Goal: Information Seeking & Learning: Check status

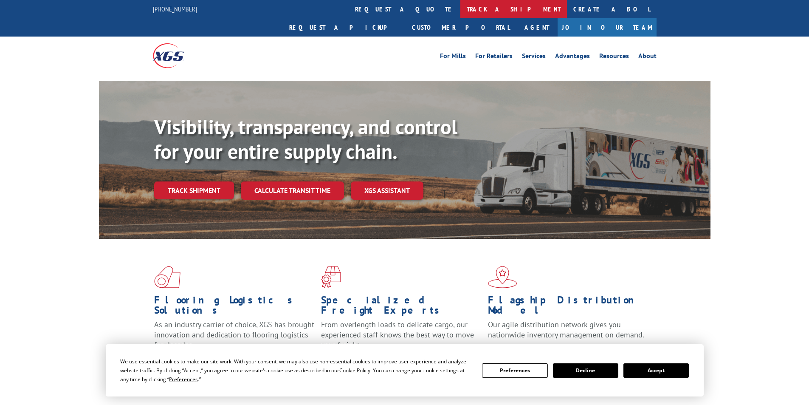
click at [460, 11] on link "track a shipment" at bounding box center [513, 9] width 107 height 18
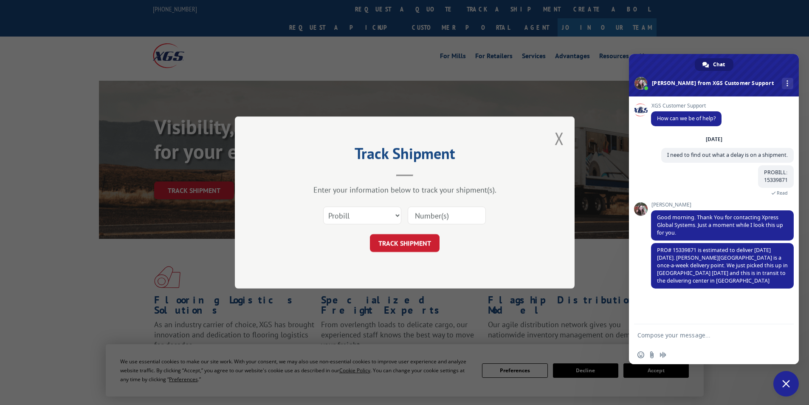
click at [426, 217] on input at bounding box center [447, 215] width 78 height 18
paste input "7075581"
type input "7075581"
click at [420, 241] on button "TRACK SHIPMENT" at bounding box center [405, 243] width 70 height 18
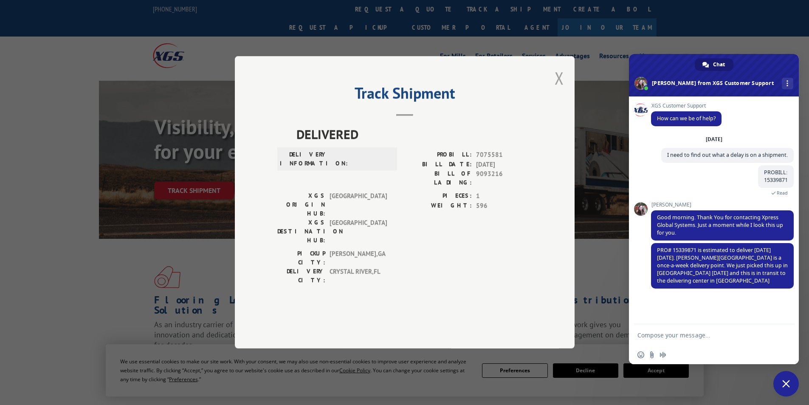
click at [560, 89] on button "Close modal" at bounding box center [559, 78] width 9 height 23
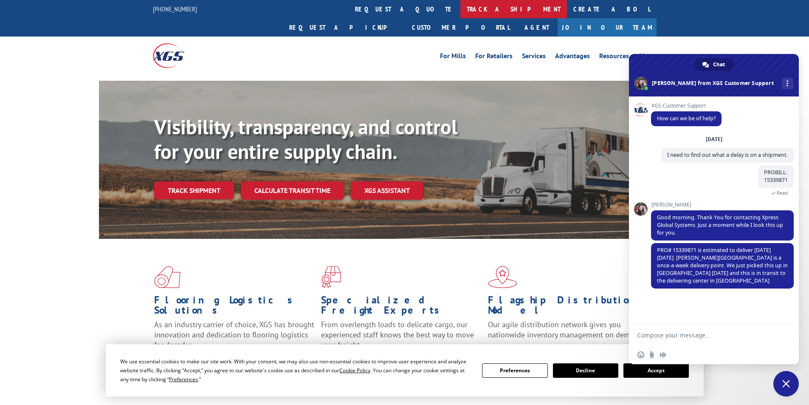
click at [460, 11] on link "track a shipment" at bounding box center [513, 9] width 107 height 18
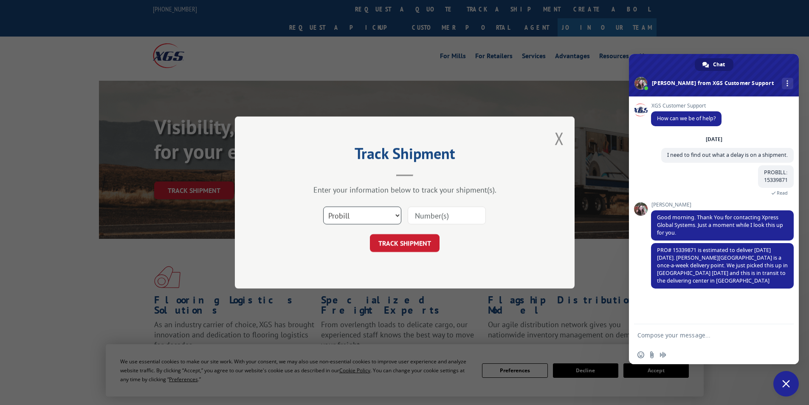
click at [362, 211] on select "Select category... Probill BOL PO" at bounding box center [362, 215] width 78 height 18
select select "bol"
click at [323, 206] on select "Select category... Probill BOL PO" at bounding box center [362, 215] width 78 height 18
click at [411, 220] on input at bounding box center [447, 215] width 78 height 18
paste input "7075581"
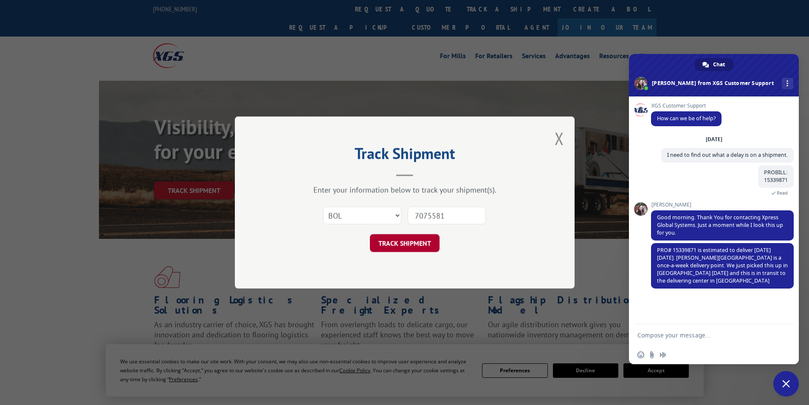
type input "7075581"
click at [419, 243] on button "TRACK SHIPMENT" at bounding box center [405, 243] width 70 height 18
